Goal: Task Accomplishment & Management: Complete application form

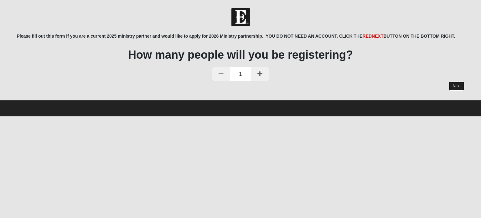
click at [459, 89] on link "Next" at bounding box center [456, 85] width 15 height 9
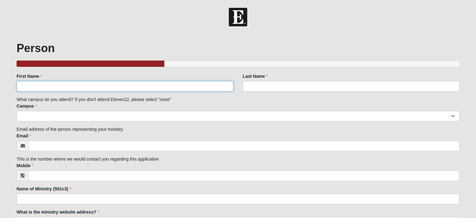
click at [72, 89] on input "First Name" at bounding box center [125, 86] width 217 height 11
type input "[PERSON_NAME]"
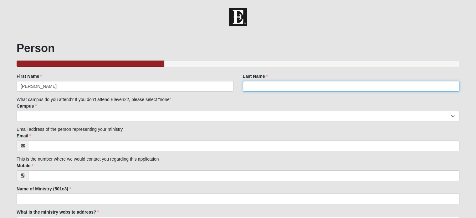
type input "[PERSON_NAME]"
type input "[PERSON_NAME][EMAIL_ADDRESS][PERSON_NAME][DOMAIN_NAME]"
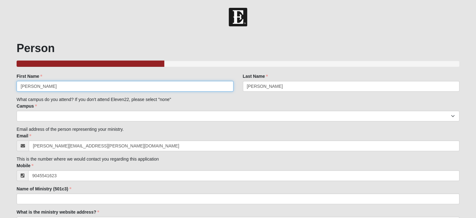
type input "[PHONE_NUMBER]"
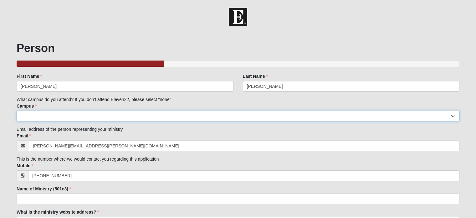
click at [49, 119] on select "Arlington Baymeadows Eleven22 Online [PERSON_NAME][GEOGRAPHIC_DATA] Jesup [GEOG…" at bounding box center [238, 116] width 443 height 11
select select "3"
click at [17, 111] on select "Arlington Baymeadows Eleven22 Online [PERSON_NAME][GEOGRAPHIC_DATA] Jesup [GEOG…" at bounding box center [238, 116] width 443 height 11
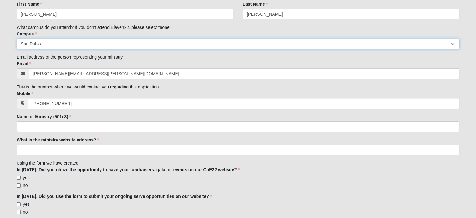
scroll to position [71, 0]
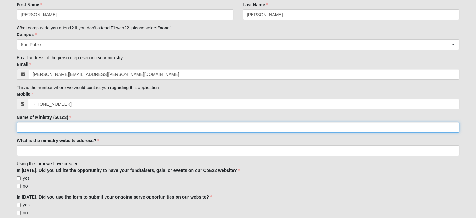
click at [29, 126] on input "Name of Ministry (501c3)" at bounding box center [238, 127] width 443 height 11
type input "Sponsored By Grace Inc"
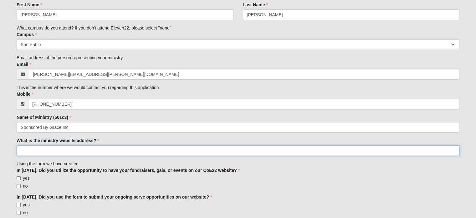
paste input "[URL][DOMAIN_NAME]"
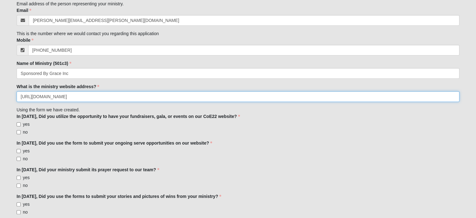
scroll to position [125, 0]
type input "[URL][DOMAIN_NAME]"
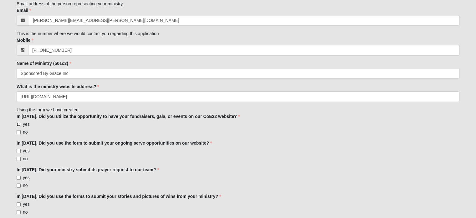
click at [18, 124] on input "yes" at bounding box center [19, 124] width 4 height 4
checkbox input "true"
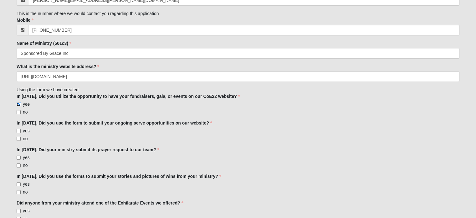
scroll to position [147, 0]
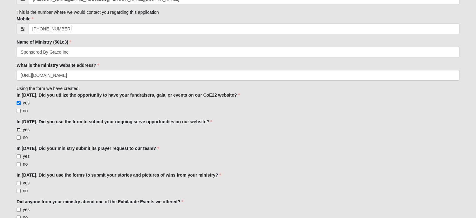
click at [18, 129] on input "yes" at bounding box center [19, 129] width 4 height 4
checkbox input "true"
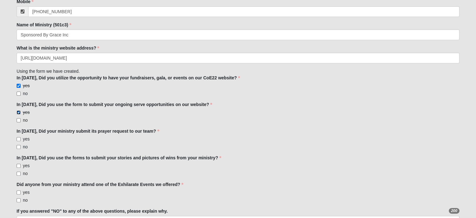
scroll to position [164, 0]
click at [18, 145] on input "no" at bounding box center [19, 146] width 4 height 4
checkbox input "true"
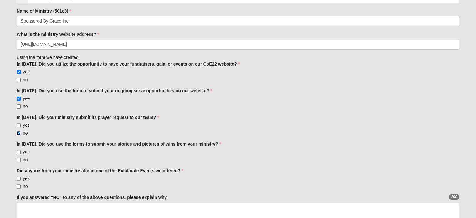
scroll to position [178, 0]
click at [18, 161] on label "no" at bounding box center [22, 159] width 11 height 6
click at [18, 161] on input "no" at bounding box center [19, 159] width 4 height 4
checkbox input "true"
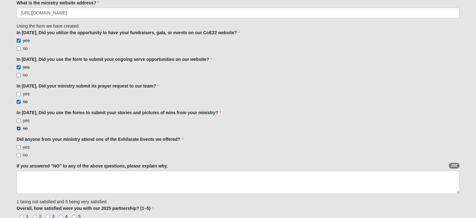
scroll to position [209, 0]
click at [17, 146] on input "yes" at bounding box center [19, 147] width 4 height 4
checkbox input "true"
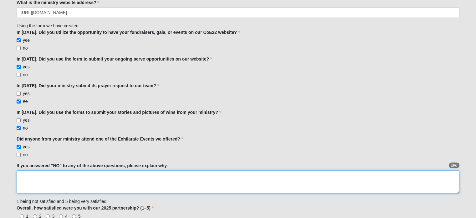
click at [45, 177] on textarea "If you answered "NO" to any of the above questions, please explain why." at bounding box center [238, 181] width 443 height 23
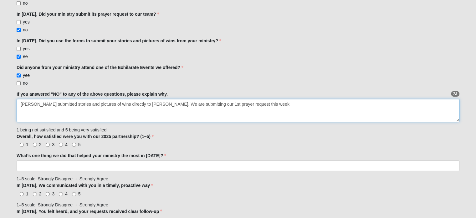
scroll to position [282, 0]
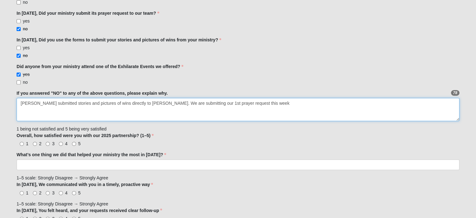
type textarea "[PERSON_NAME] submitted stories and pictures of wins directly to [PERSON_NAME].…"
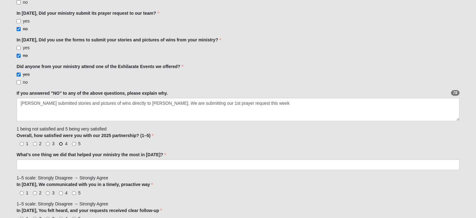
click at [60, 143] on input "4" at bounding box center [61, 144] width 4 height 4
radio input "true"
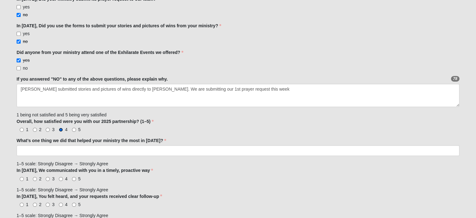
scroll to position [299, 0]
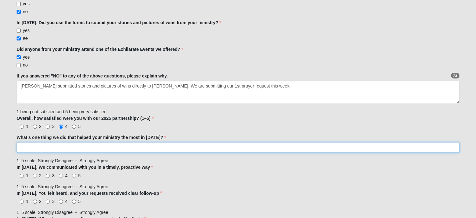
click at [60, 143] on input "What’s one thing we did that helped your ministry the most in [DATE]?" at bounding box center [238, 147] width 443 height 11
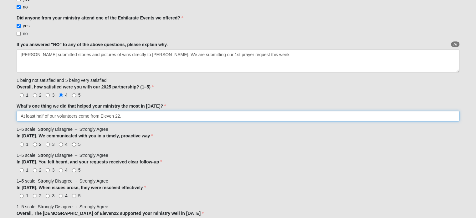
scroll to position [331, 0]
type input "At least half of our volunteers come from Eleven 22."
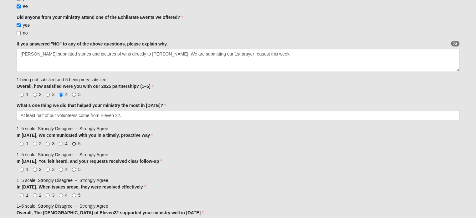
click at [73, 144] on input "5" at bounding box center [74, 144] width 4 height 4
radio input "true"
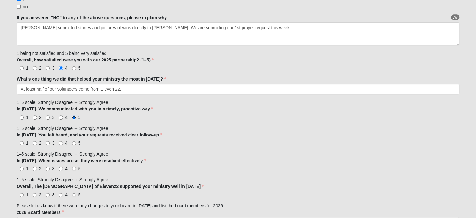
scroll to position [358, 0]
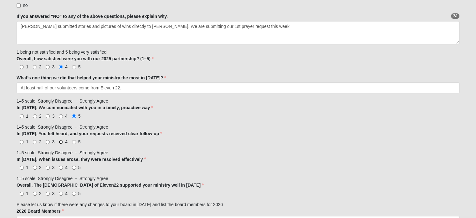
click at [61, 141] on input "4" at bounding box center [61, 142] width 4 height 4
radio input "true"
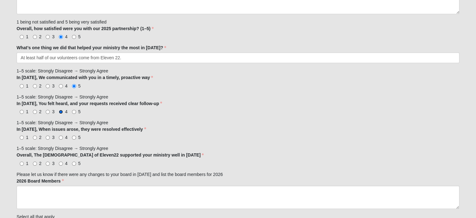
scroll to position [393, 0]
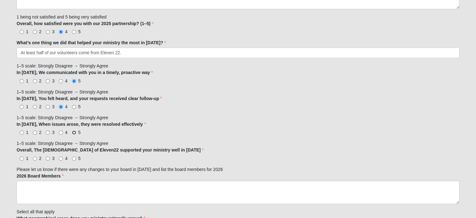
click at [74, 132] on input "5" at bounding box center [74, 132] width 4 height 4
radio input "true"
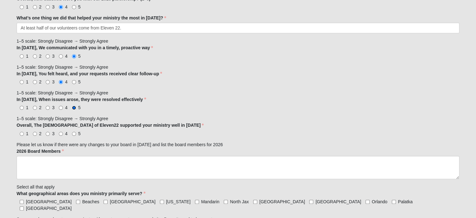
scroll to position [422, 0]
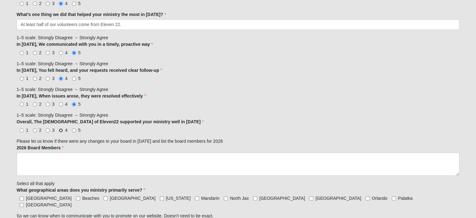
click at [61, 128] on input "4" at bounding box center [61, 130] width 4 height 4
radio input "true"
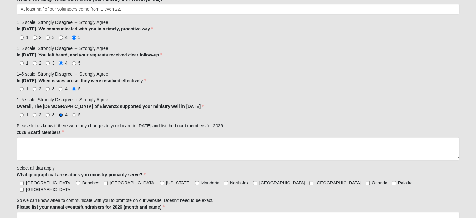
scroll to position [437, 0]
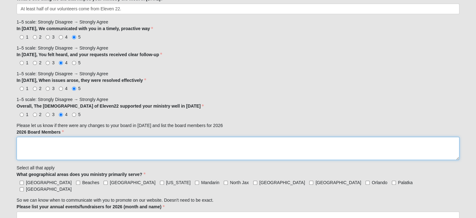
click at [86, 138] on textarea "2026 Board Members" at bounding box center [238, 148] width 443 height 23
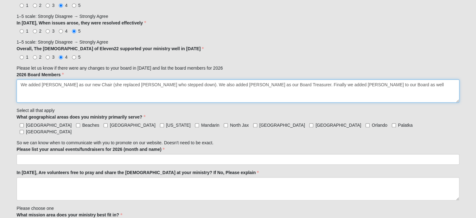
scroll to position [495, 0]
type textarea "We added [PERSON_NAME] as our new Chair (she replaced [PERSON_NAME] who stepped…"
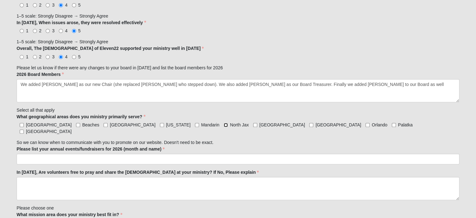
click at [224, 124] on input "North Jax" at bounding box center [226, 125] width 4 height 4
checkbox input "true"
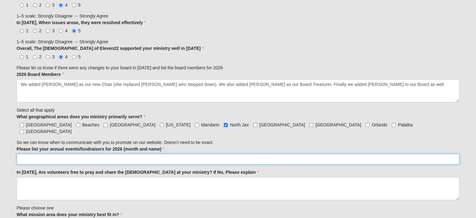
click at [40, 153] on input "Please list your annual events/fundraisers for 2026 (month and name)" at bounding box center [238, 158] width 443 height 11
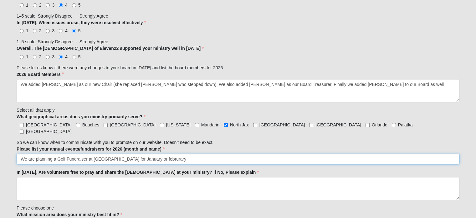
click at [160, 153] on input "We are planning a Golf Fundraiser at [GEOGRAPHIC_DATA] for January or februrary" at bounding box center [238, 158] width 443 height 11
click at [218, 153] on input "We are planning a Golf Fundraiser at [GEOGRAPHIC_DATA] for January or February.…" at bounding box center [238, 158] width 443 height 11
click at [263, 153] on input "We are planning a Golf Fundraiser at [GEOGRAPHIC_DATA] for January or February.…" at bounding box center [238, 158] width 443 height 11
click at [261, 153] on input "We are planning a Golf Fundraiser at [GEOGRAPHIC_DATA] for January or February.…" at bounding box center [238, 158] width 443 height 11
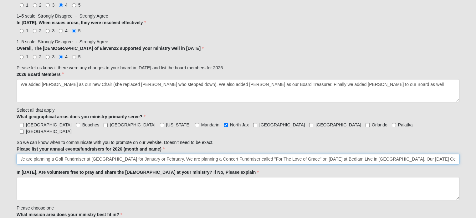
scroll to position [0, 0]
click at [417, 153] on input "We are planning a Golf Fundraiser at [GEOGRAPHIC_DATA] for January or February.…" at bounding box center [238, 158] width 443 height 11
click at [260, 155] on input "We are planning a Golf Fundraiser at [GEOGRAPHIC_DATA] for January or February.…" at bounding box center [238, 158] width 443 height 11
click at [209, 153] on input "We are planning a Golf Fundraiser at [GEOGRAPHIC_DATA] for January or February.…" at bounding box center [238, 158] width 443 height 11
click at [282, 153] on input "We are planning a Golf Fundraiser at [GEOGRAPHIC_DATA] for January or February.…" at bounding box center [238, 158] width 443 height 11
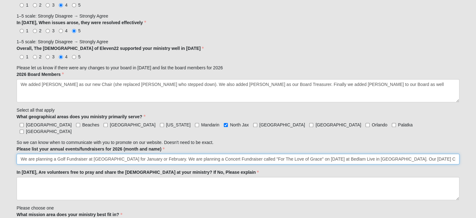
click at [363, 153] on input "We are planning a Golf Fundraiser at [GEOGRAPHIC_DATA] for January or February.…" at bounding box center [238, 158] width 443 height 11
click at [58, 153] on input "We are planning a Golf Fundraiser at [GEOGRAPHIC_DATA] for January or February.…" at bounding box center [238, 158] width 443 height 11
type input "We are planning a Graduation Ceremony for 8 Adults who achieved earning their H…"
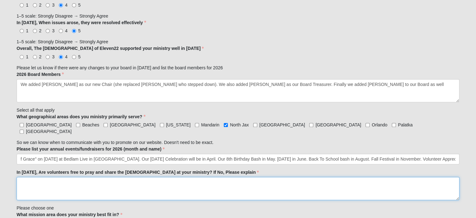
click at [28, 177] on textarea "In [DATE], Are volunteers free to pray and share the [DEMOGRAPHIC_DATA] at your…" at bounding box center [238, 188] width 443 height 23
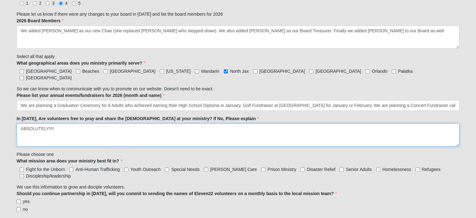
scroll to position [549, 0]
type textarea "ABSOLUTELY!!!!"
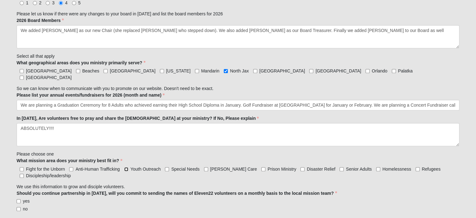
click at [125, 167] on input "Youth Outreach" at bounding box center [126, 169] width 4 height 4
checkbox input "true"
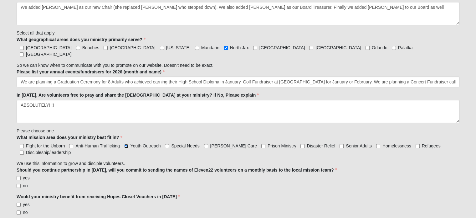
scroll to position [573, 0]
click at [20, 175] on input "yes" at bounding box center [19, 177] width 4 height 4
checkbox input "true"
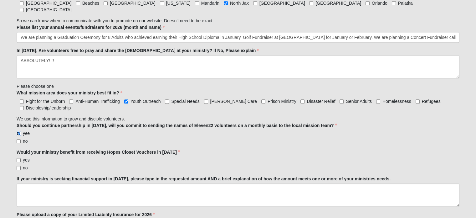
scroll to position [616, 0]
click at [19, 158] on input "yes" at bounding box center [19, 160] width 4 height 4
checkbox input "true"
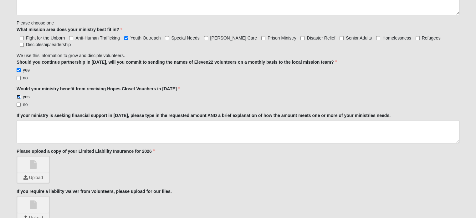
scroll to position [679, 0]
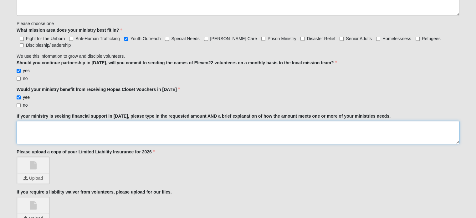
click at [33, 121] on textarea "If your ministry is seeking financial support in [DATE], please type in the req…" at bounding box center [238, 132] width 443 height 23
type textarea "o"
drag, startPoint x: 270, startPoint y: 116, endPoint x: 290, endPoint y: 121, distance: 20.2
click at [290, 121] on textarea "Our annual operating budget is just over $600,000. At this point in the year we…" at bounding box center [238, 132] width 443 height 23
click at [279, 121] on textarea "Our annual operating budget is just over $600,000. At this point in the year we…" at bounding box center [238, 132] width 443 height 23
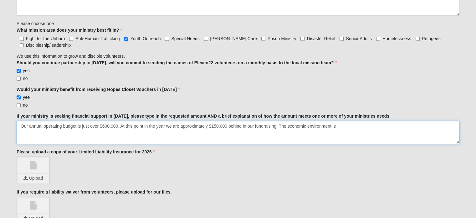
click at [290, 121] on textarea "Our annual operating budget is just over $600,000. At this point in the year we…" at bounding box center [238, 132] width 443 height 23
click at [338, 121] on textarea "Our annual operating budget is just over $600,000. At this point in the year we…" at bounding box center [238, 132] width 443 height 23
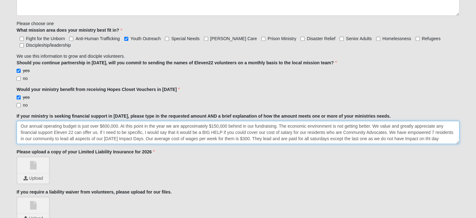
click at [315, 129] on textarea "Our annual operating budget is just over $600,000. At this point in the year we…" at bounding box center [238, 132] width 443 height 23
click at [319, 129] on textarea "Our annual operating budget is just over $600,000. At this point in the year we…" at bounding box center [238, 132] width 443 height 23
click at [433, 129] on textarea "Our annual operating budget is just over $600,000. At this point in the year we…" at bounding box center [238, 132] width 443 height 23
click at [373, 131] on textarea "Our annual operating budget is just over $600,000. At this point in the year we…" at bounding box center [238, 132] width 443 height 23
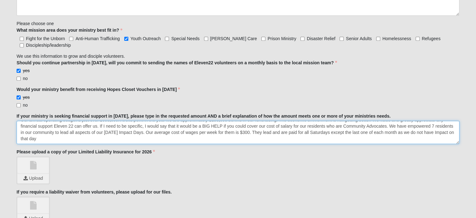
click at [69, 128] on textarea "Our annual operating budget is just over $600,000. At this point in the year we…" at bounding box center [238, 132] width 443 height 23
click at [71, 130] on textarea "Our annual operating budget is just over $600,000. At this point in the year we…" at bounding box center [238, 132] width 443 height 23
click at [120, 131] on textarea "Our annual operating budget is just over $600,000. At this point in the year we…" at bounding box center [238, 132] width 443 height 23
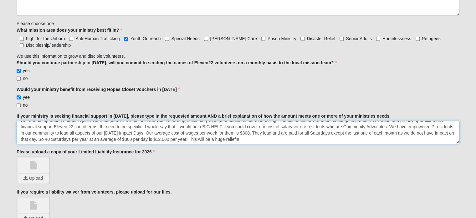
scroll to position [6, 0]
type textarea "Our annual operating budget is just over $600,000. At this point in the year we…"
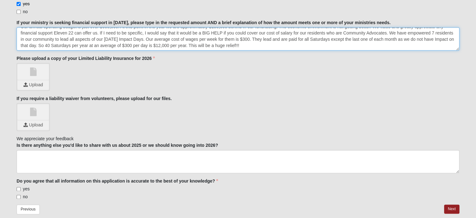
scroll to position [771, 0]
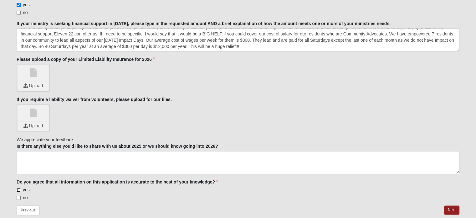
click at [20, 188] on input "yes" at bounding box center [19, 190] width 4 height 4
checkbox input "true"
click at [228, 56] on div "Please upload a copy of your Limited Liability Insurance for 2026 Upload Please…" at bounding box center [238, 73] width 443 height 35
